Goal: Check status: Check status

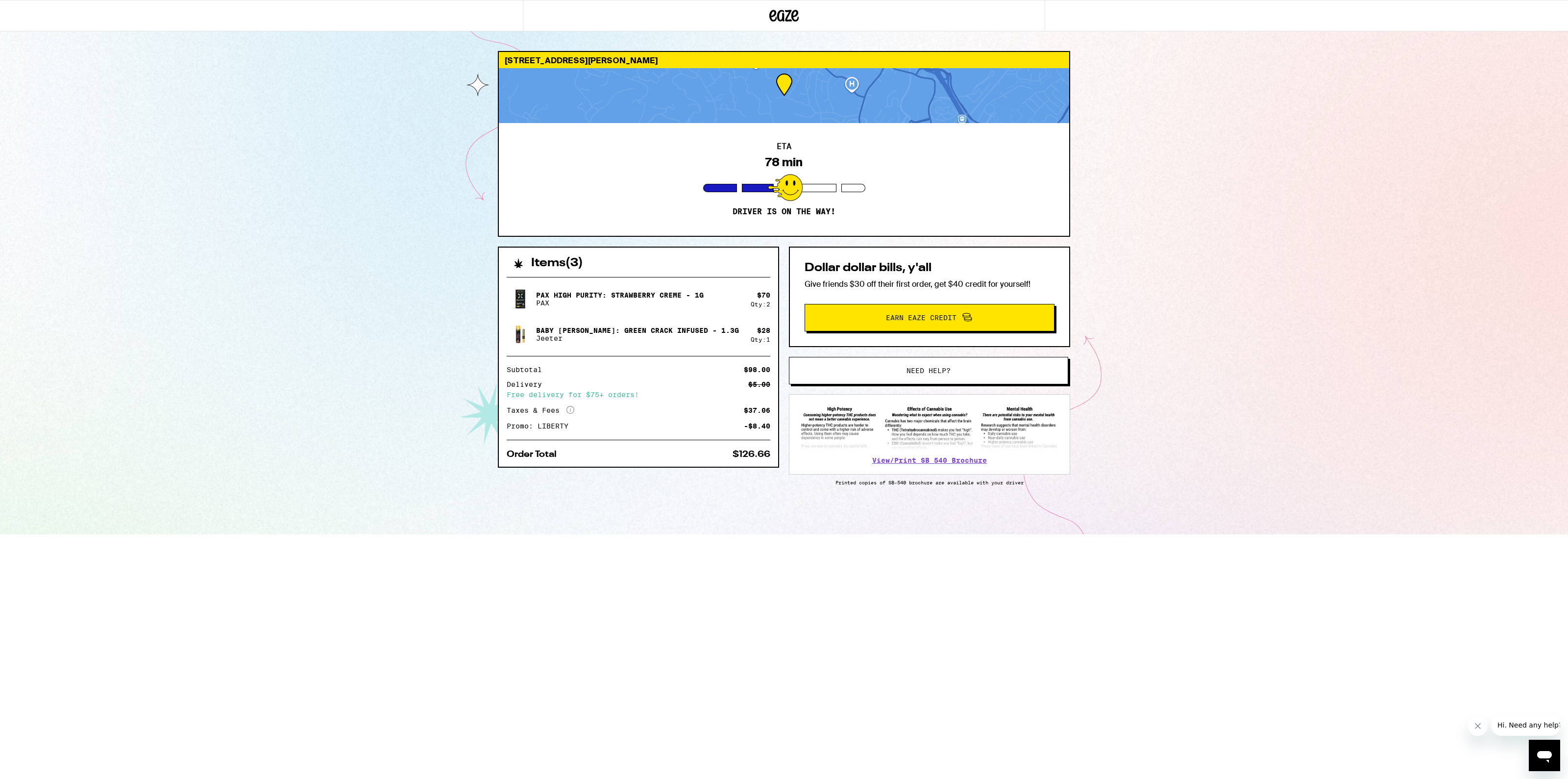
click at [252, 331] on div "[STREET_ADDRESS][PERSON_NAME][PERSON_NAME] ETA 78 min Driver is on the way! Ite…" at bounding box center [784, 267] width 1568 height 534
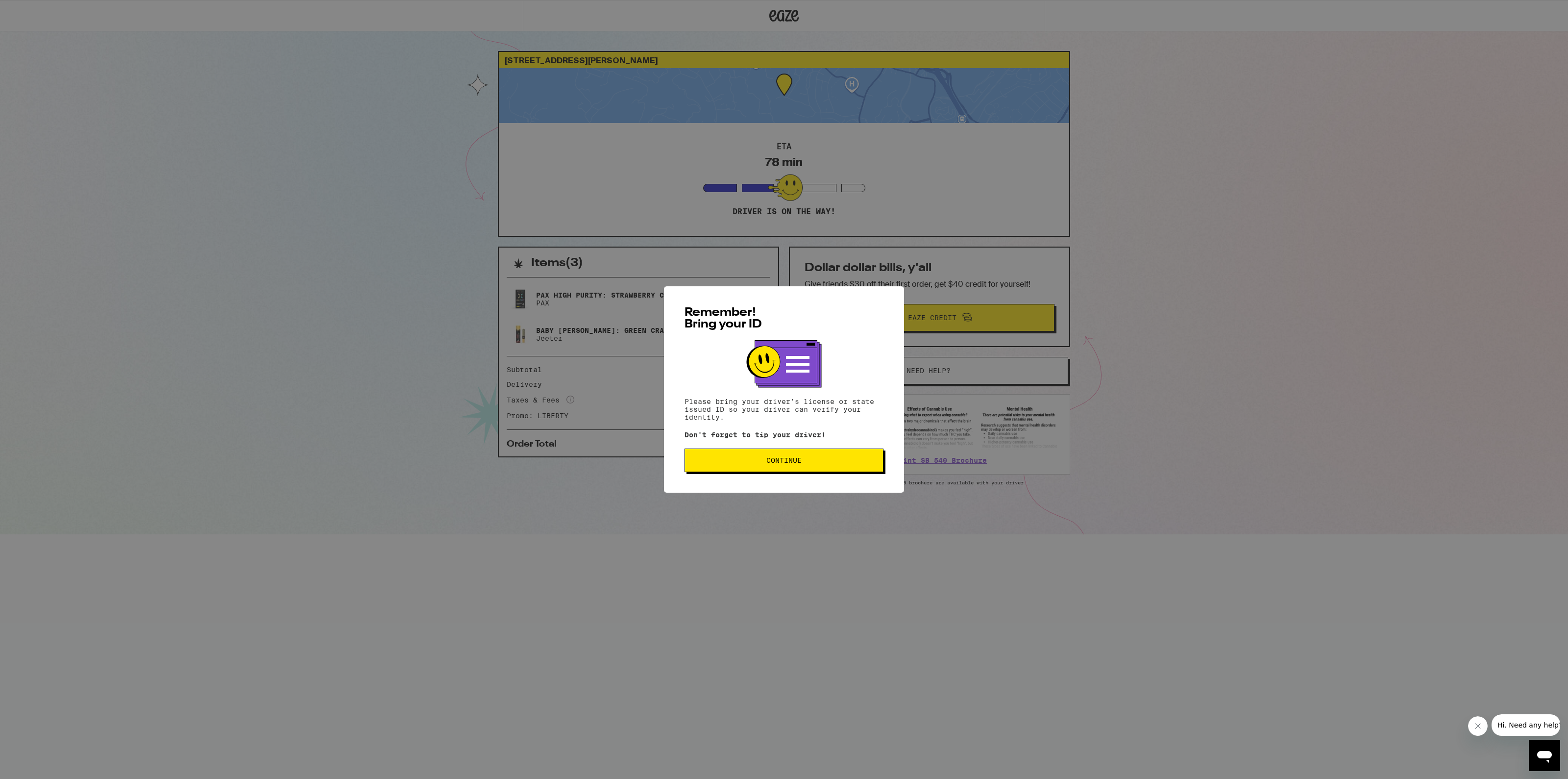
click at [795, 469] on button "Continue" at bounding box center [784, 460] width 199 height 24
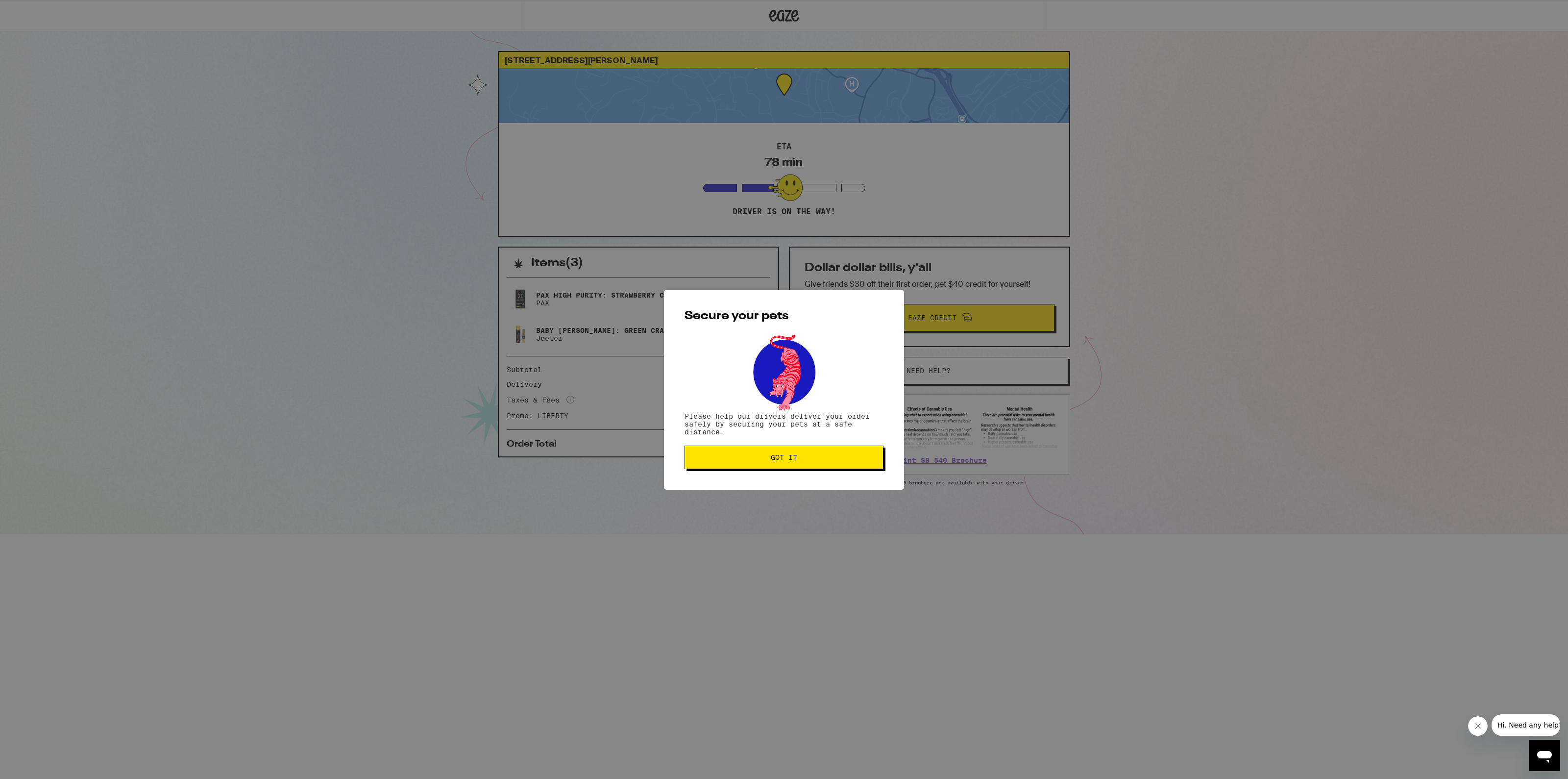
click at [787, 454] on span "Got it" at bounding box center [784, 457] width 26 height 7
